Goal: Go to known website: Access a specific website the user already knows

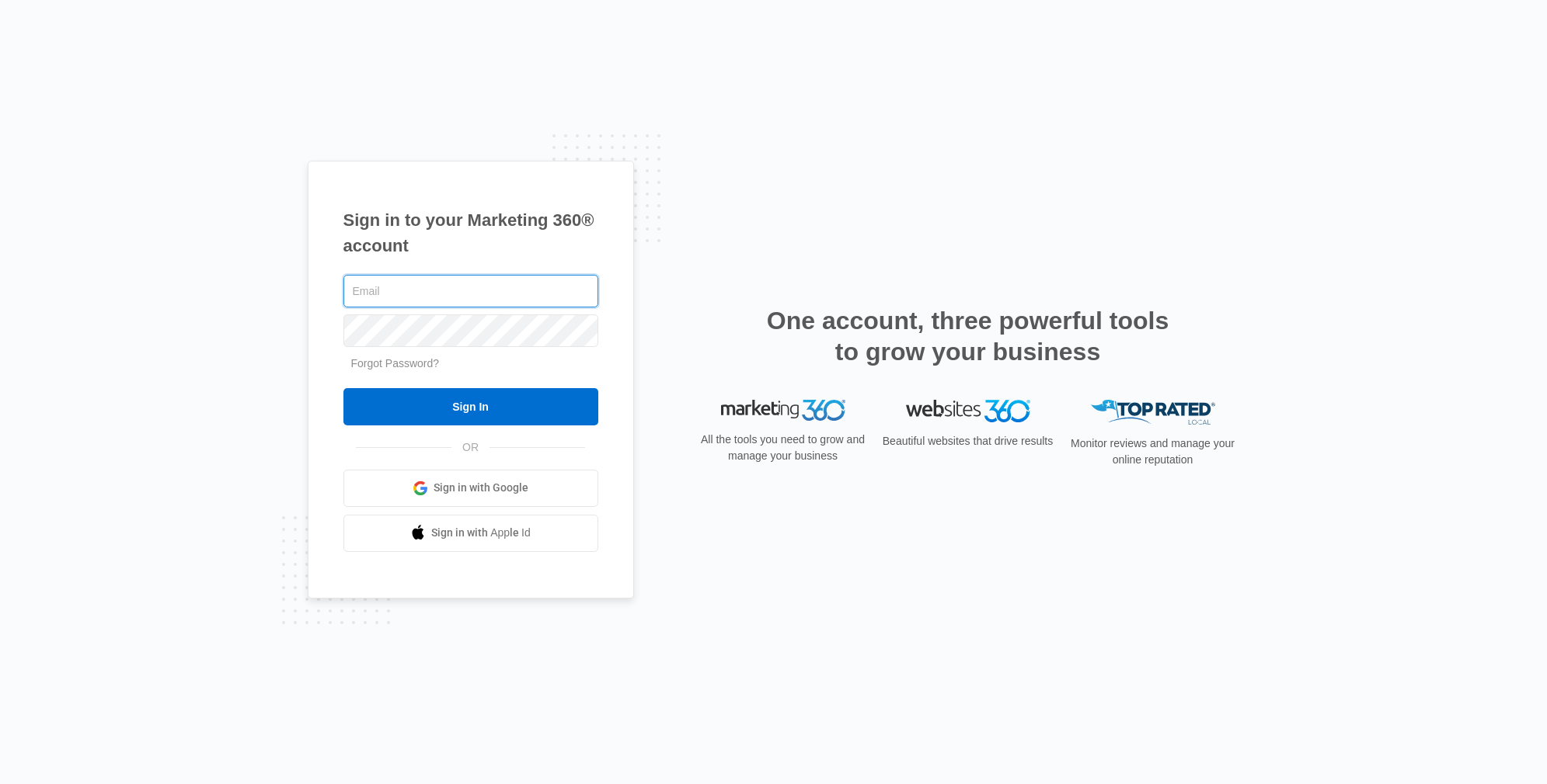
click at [445, 297] on input "text" at bounding box center [470, 291] width 255 height 33
type input "[PERSON_NAME][EMAIL_ADDRESS][PERSON_NAME][DOMAIN_NAME]"
click at [343, 388] on input "Sign In" at bounding box center [470, 406] width 255 height 37
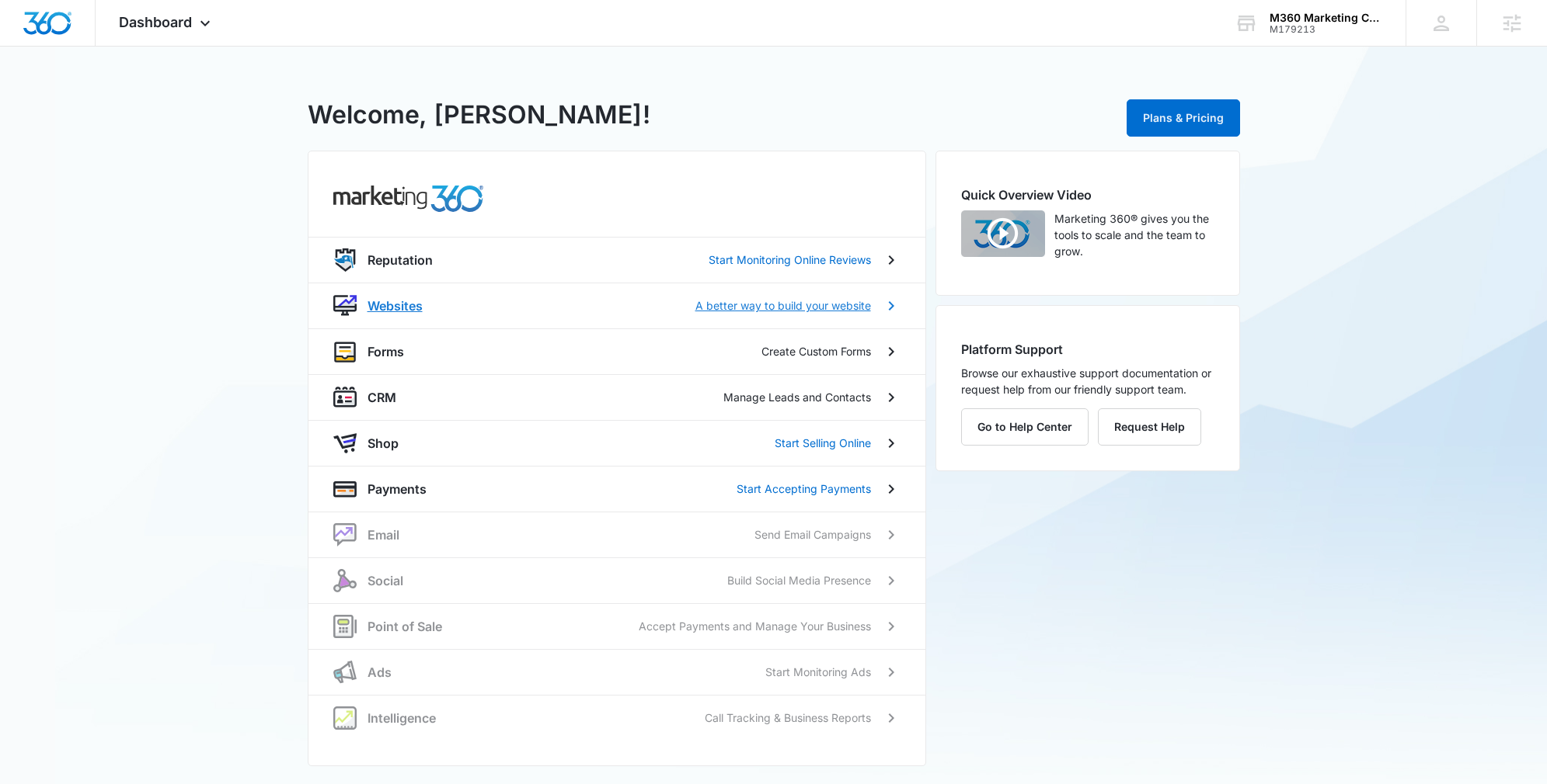
click at [393, 306] on p "Websites" at bounding box center [395, 306] width 55 height 18
